Goal: Task Accomplishment & Management: Manage account settings

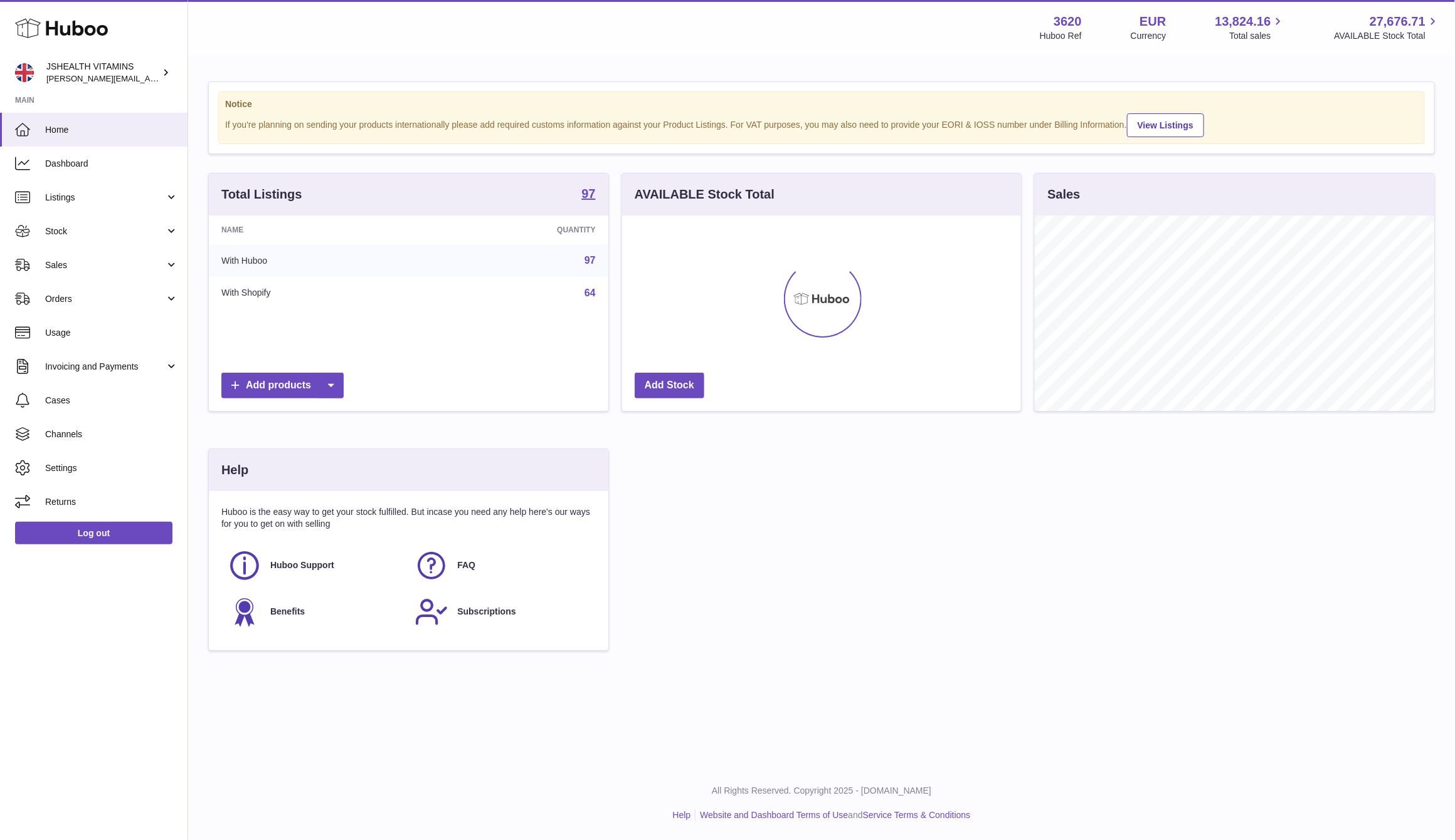
scroll to position [195, 399]
click at [87, 228] on span "Stock" at bounding box center [104, 231] width 120 height 12
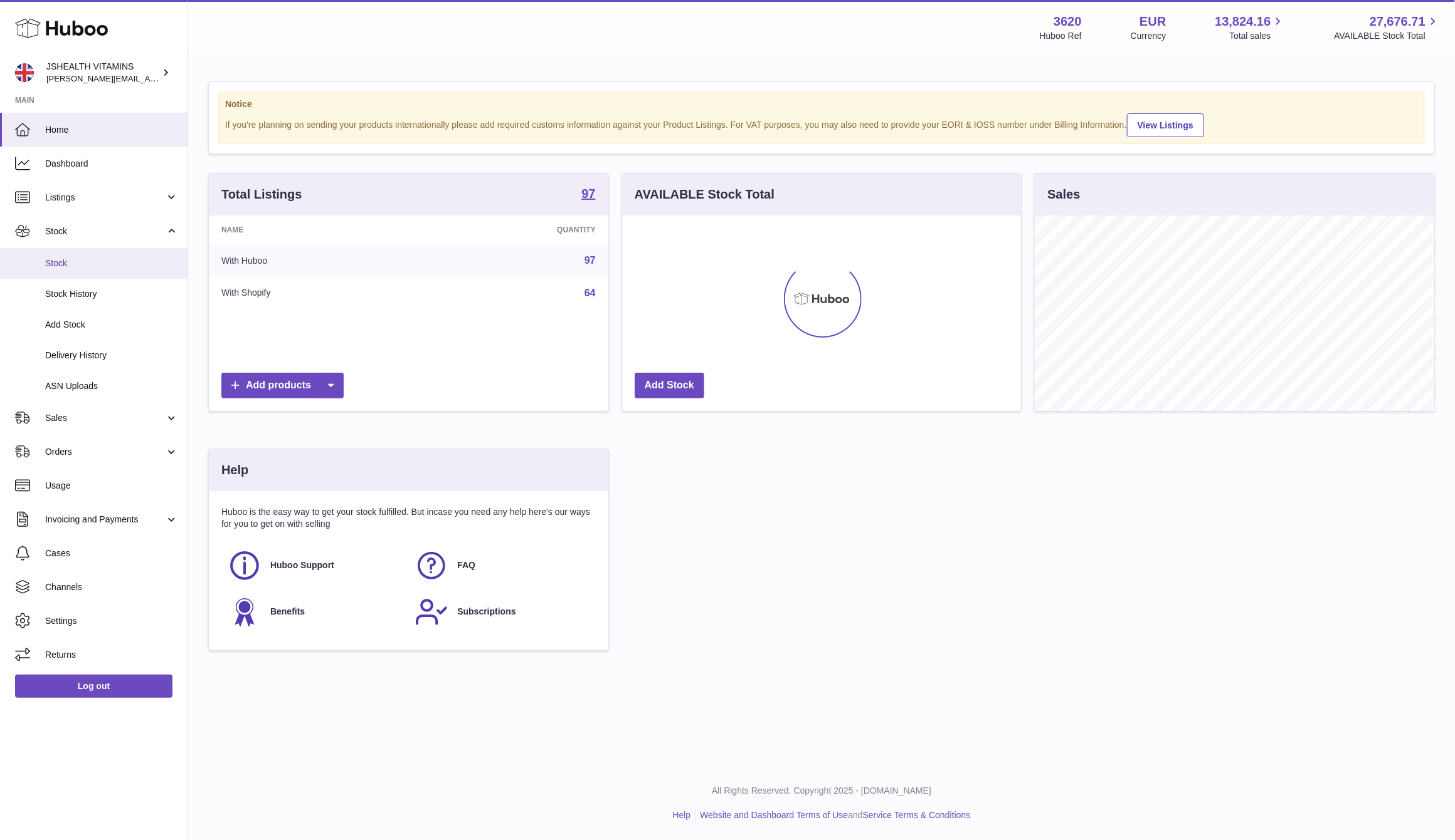
click at [94, 257] on span "Stock" at bounding box center [112, 263] width 133 height 12
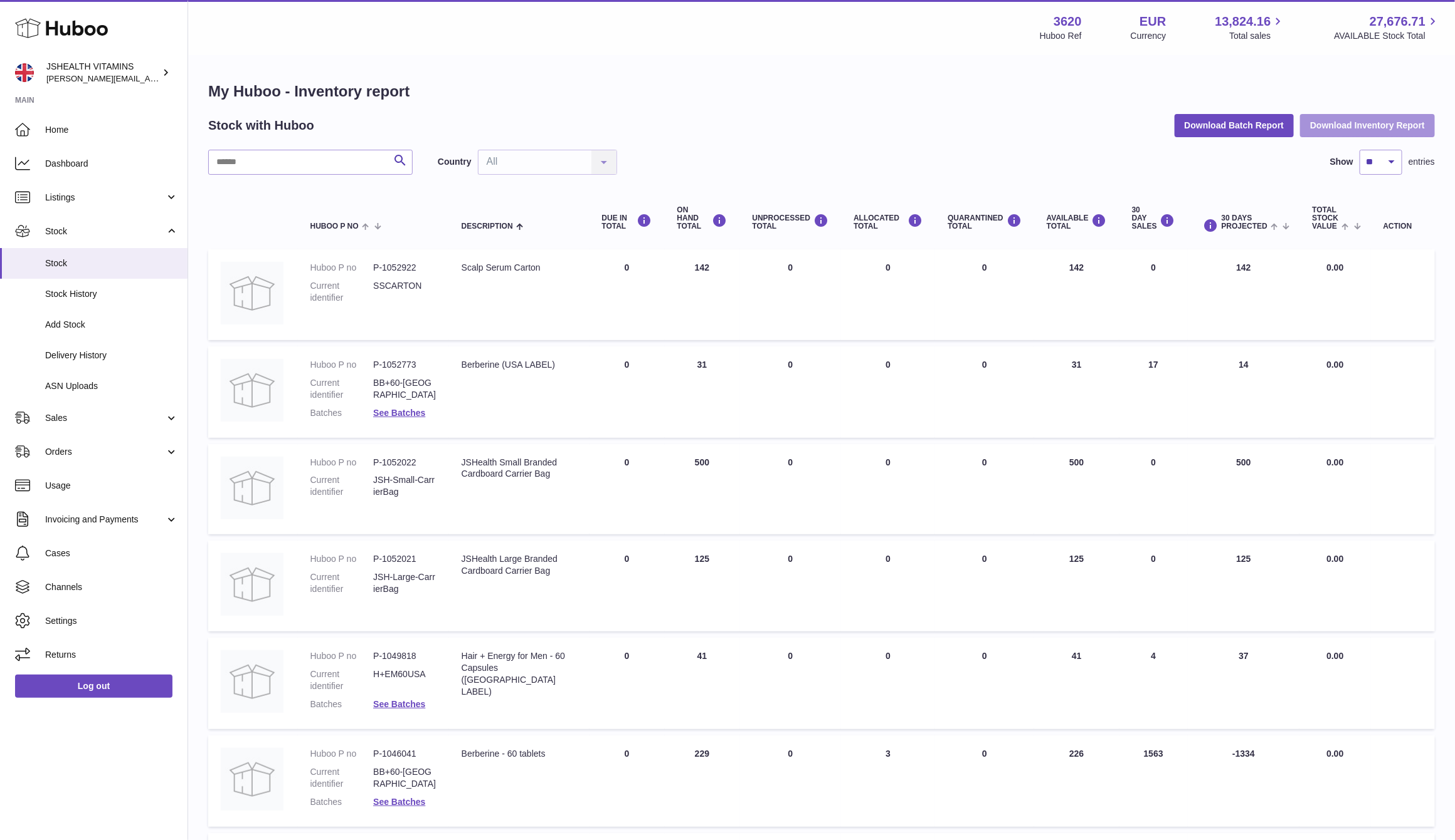
click at [1382, 123] on button "Download Inventory Report" at bounding box center [1367, 125] width 135 height 22
click at [64, 416] on span "Sales" at bounding box center [104, 417] width 120 height 12
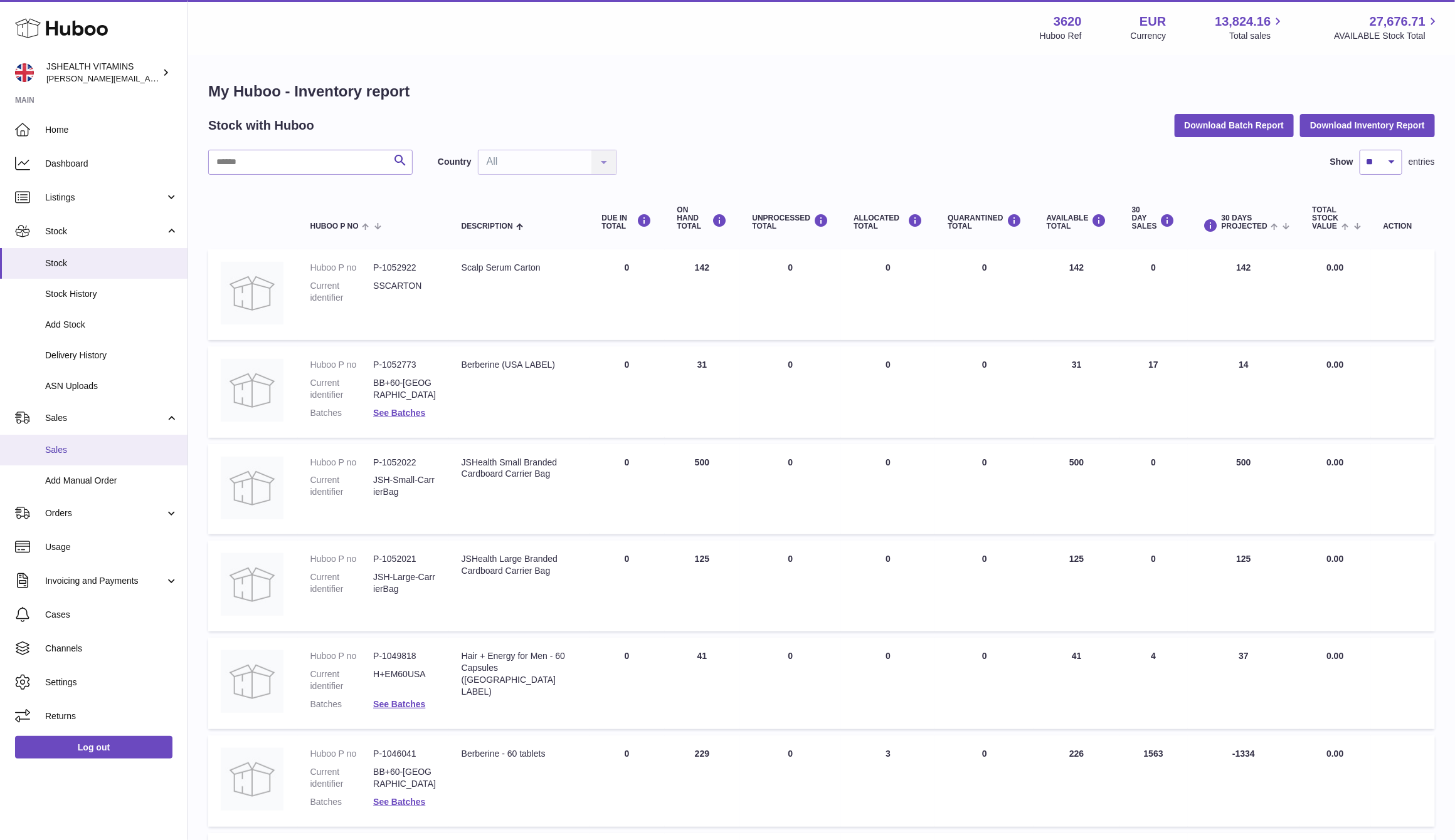
click at [68, 451] on span "Sales" at bounding box center [112, 450] width 133 height 12
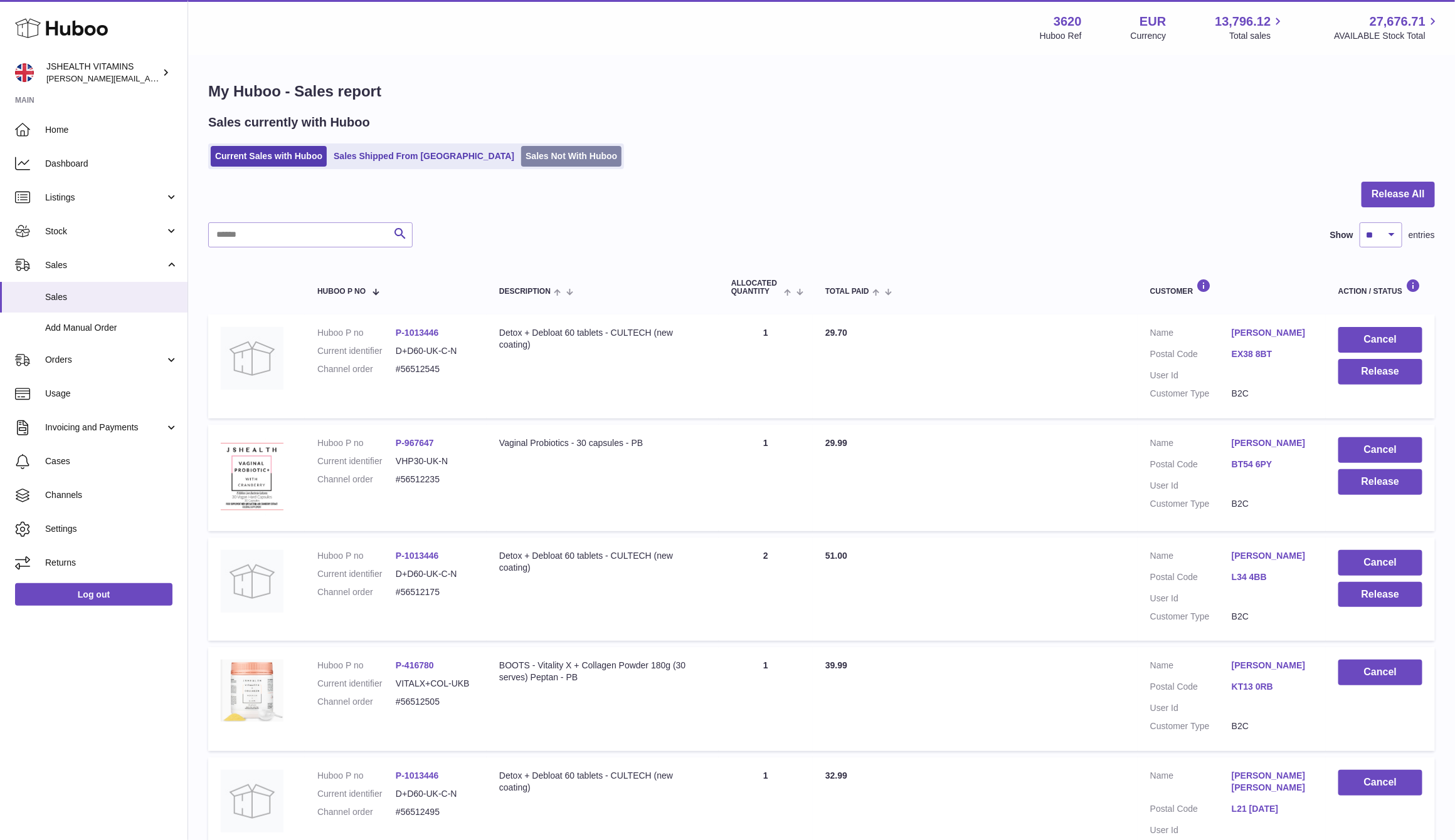
click at [521, 160] on link "Sales Not With Huboo" at bounding box center [570, 156] width 100 height 21
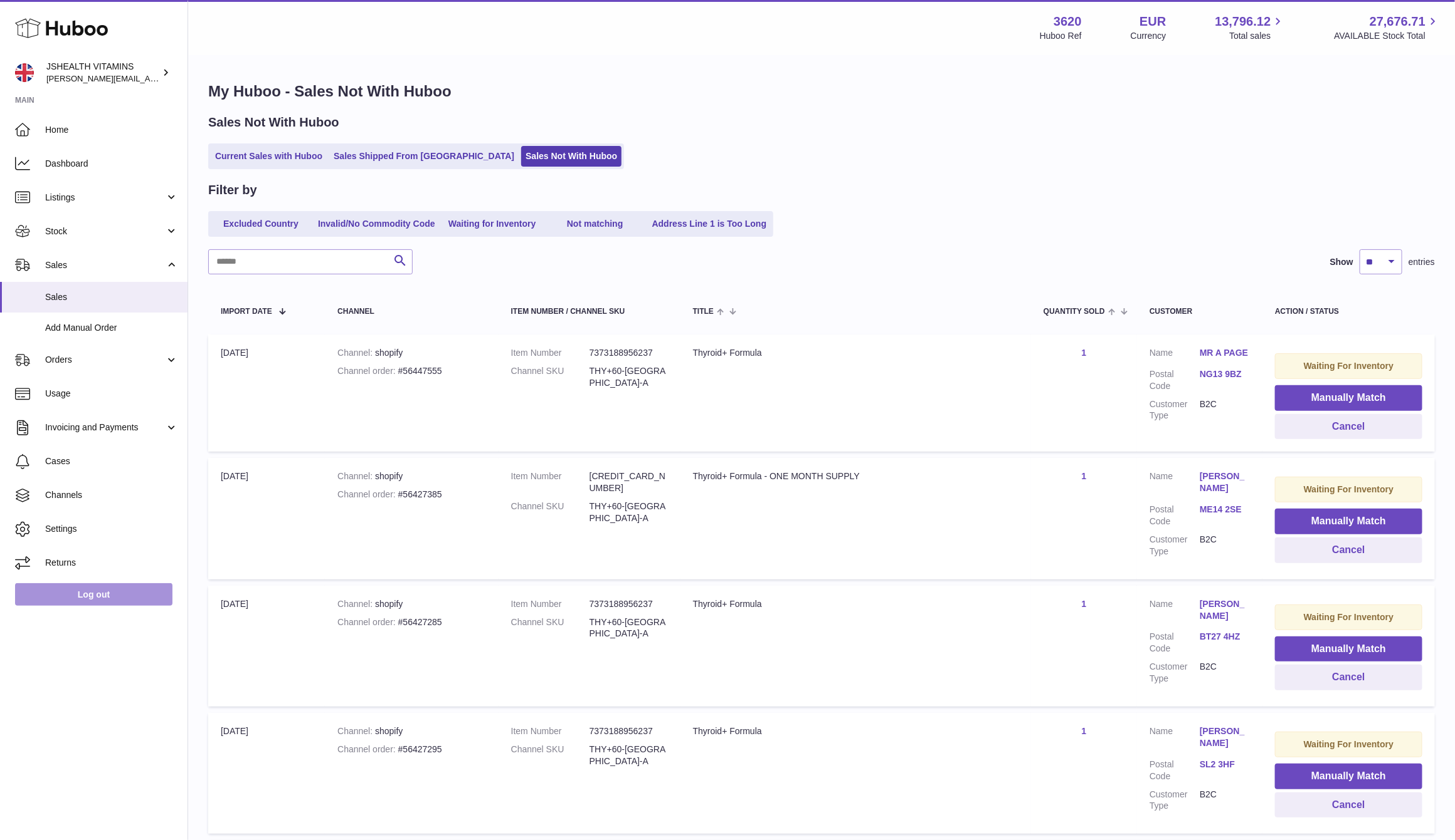
click at [104, 597] on link "Log out" at bounding box center [94, 594] width 157 height 22
